Goal: Transaction & Acquisition: Download file/media

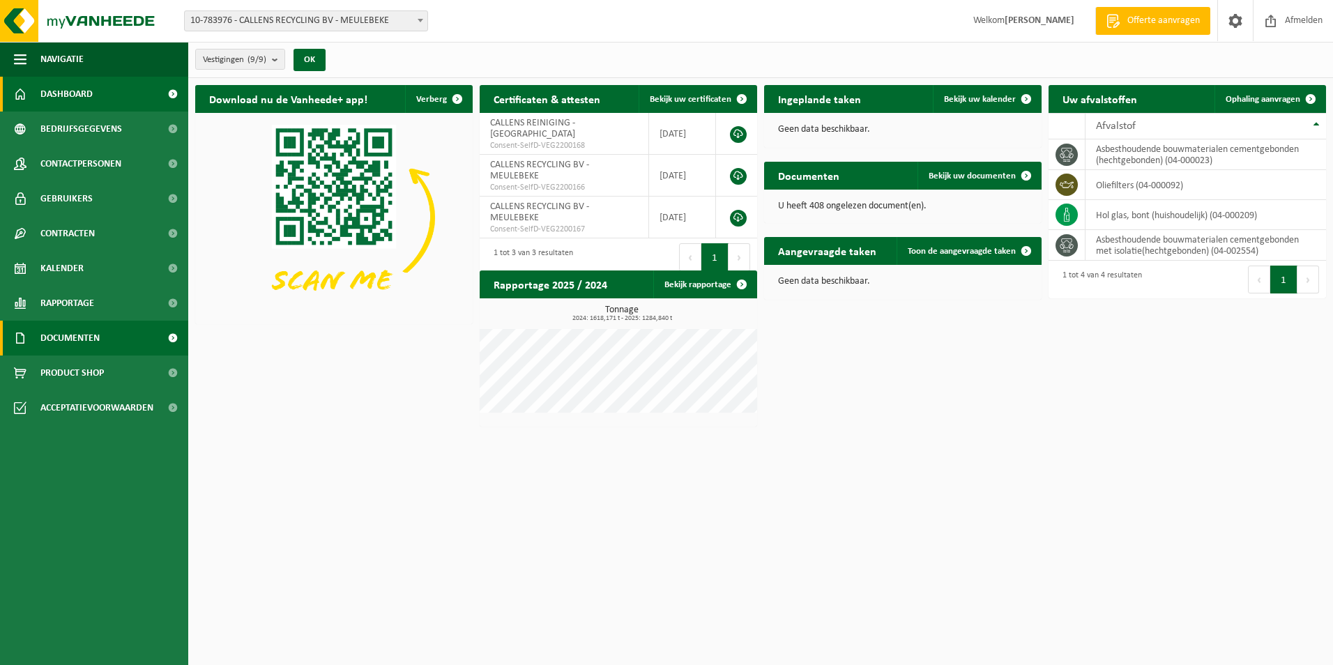
click at [98, 344] on span "Documenten" at bounding box center [69, 338] width 59 height 35
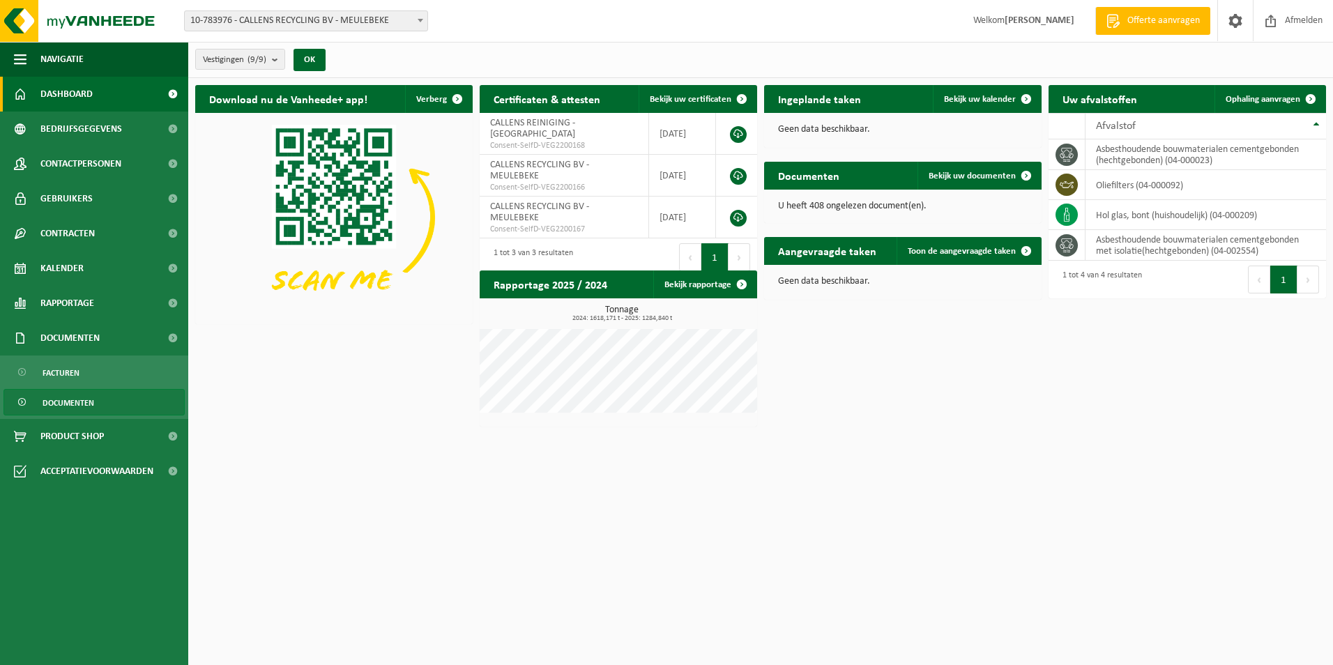
click at [105, 401] on link "Documenten" at bounding box center [93, 402] width 181 height 26
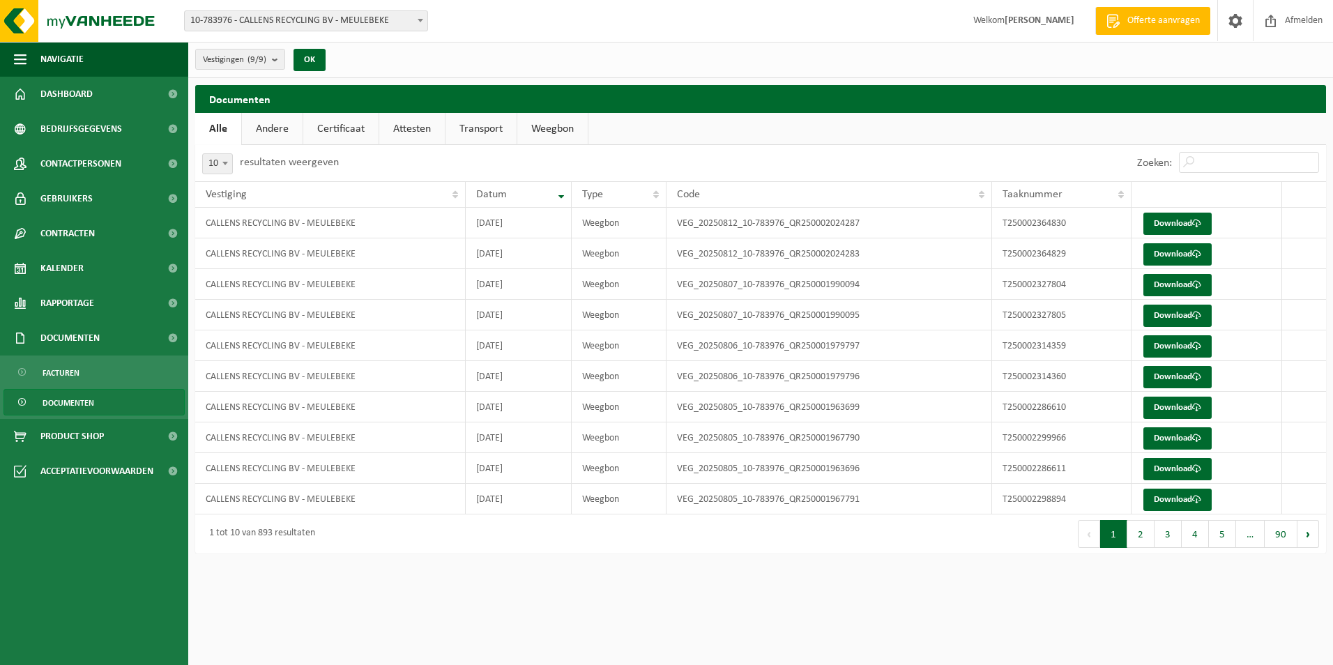
click at [1147, 532] on button "2" at bounding box center [1140, 534] width 27 height 28
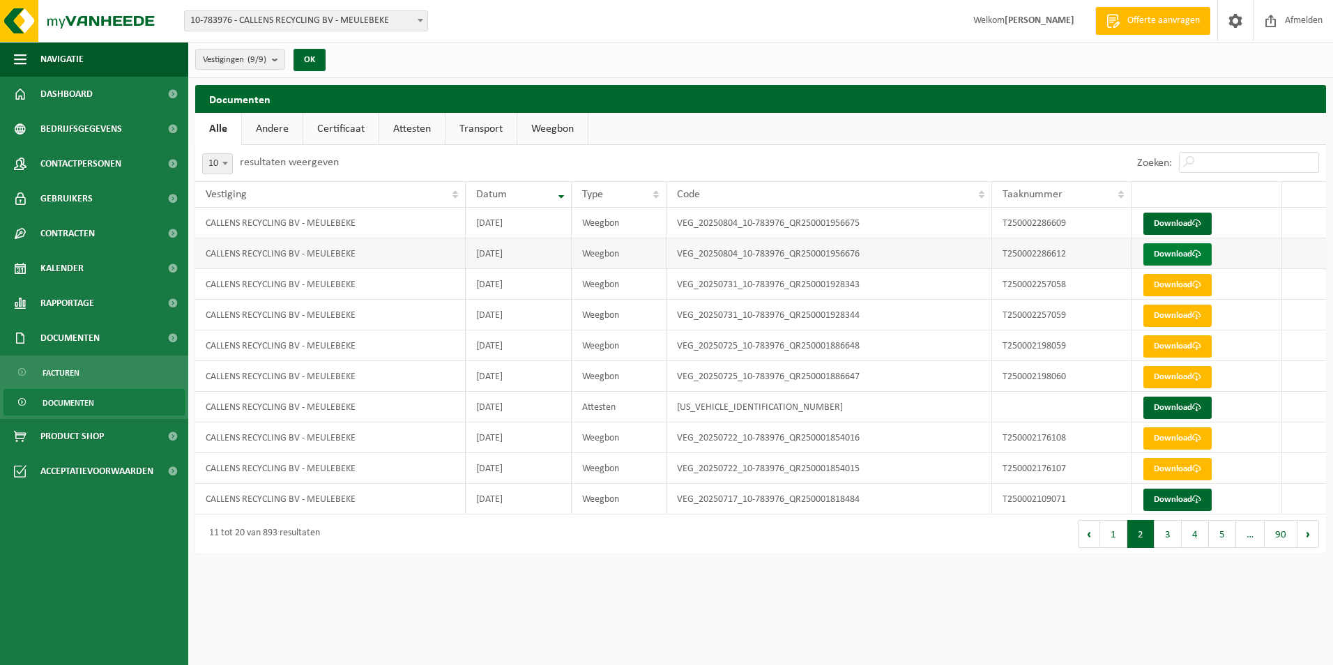
click at [1179, 254] on link "Download" at bounding box center [1177, 254] width 68 height 22
click at [1185, 230] on link "Download" at bounding box center [1177, 224] width 68 height 22
